Goal: Task Accomplishment & Management: Use online tool/utility

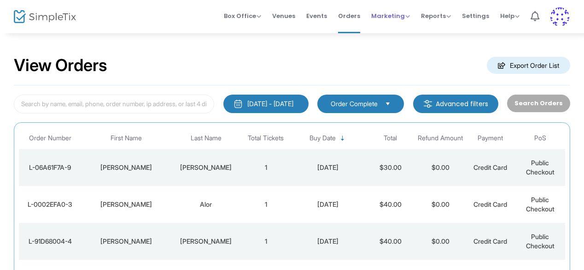
click at [401, 21] on span "Marketing Promo Codes Quantity Discounts Affiliate" at bounding box center [390, 16] width 39 height 24
click at [393, 16] on span "Marketing" at bounding box center [390, 16] width 39 height 9
click at [394, 36] on li "Promo Codes" at bounding box center [408, 31] width 74 height 18
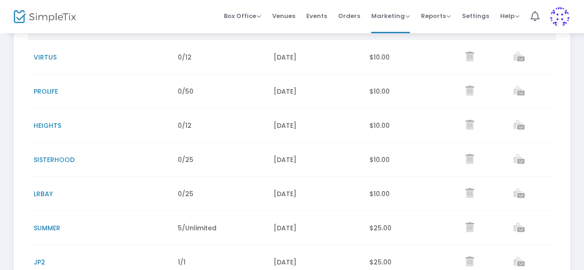
scroll to position [129, 0]
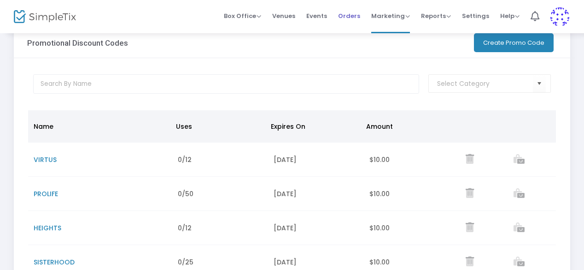
click at [353, 14] on span "Orders" at bounding box center [349, 16] width 22 height 24
